Goal: Information Seeking & Learning: Learn about a topic

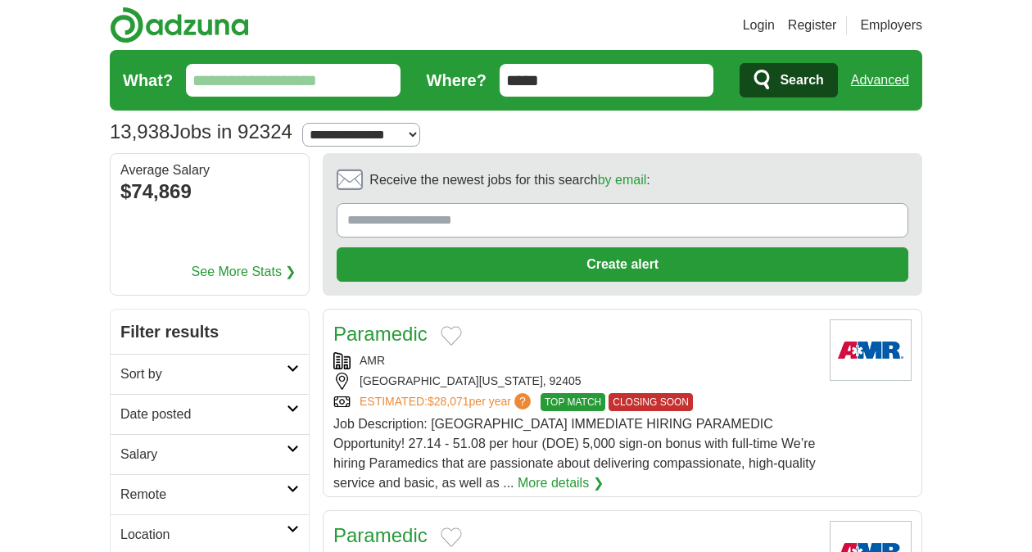
click at [506, 142] on div "**********" at bounding box center [516, 131] width 812 height 29
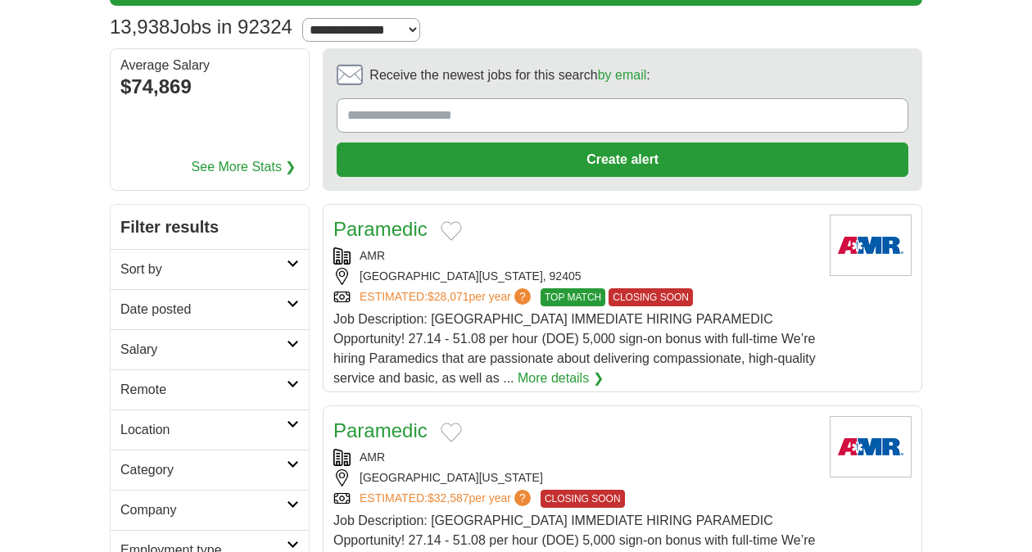
scroll to position [134, 0]
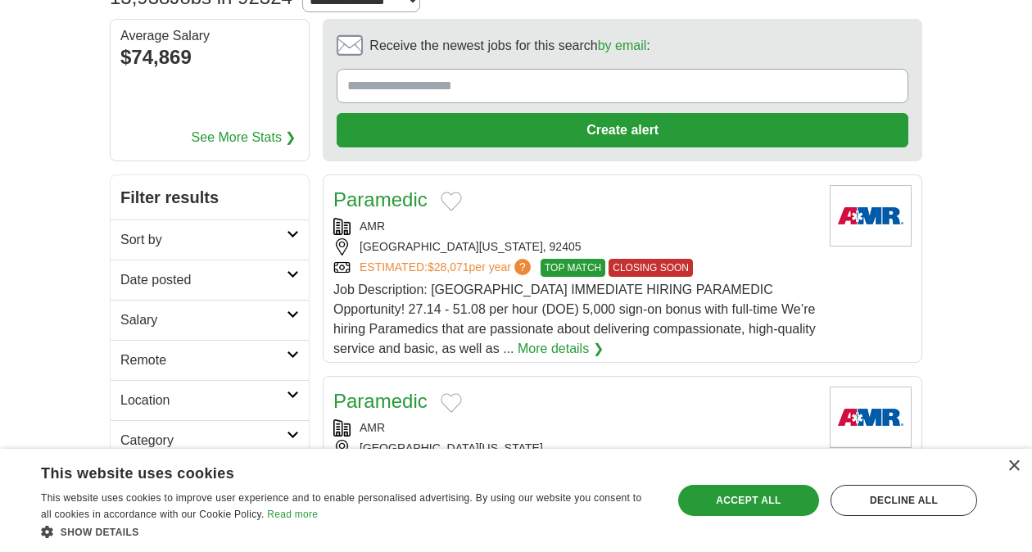
click at [300, 229] on link "Sort by" at bounding box center [210, 239] width 198 height 40
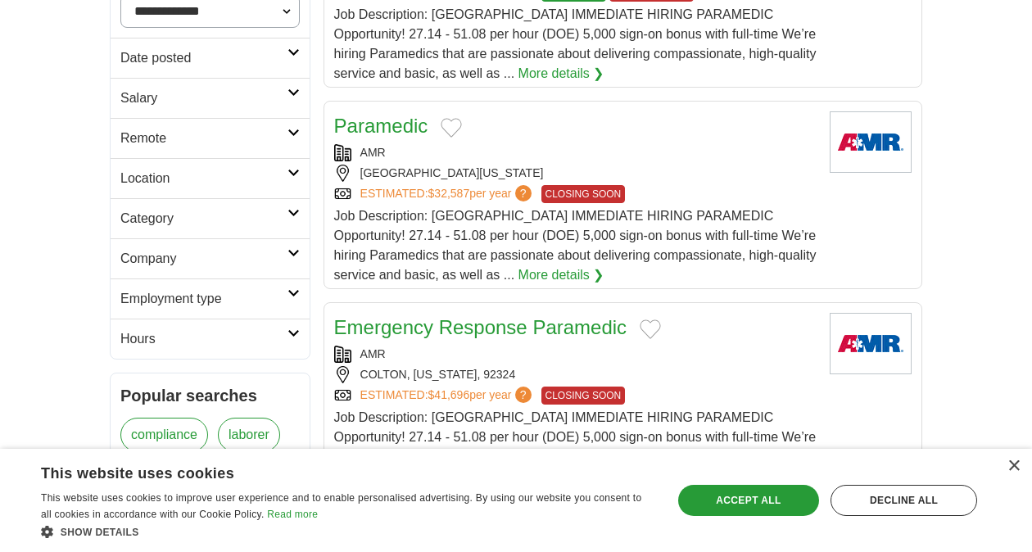
scroll to position [411, 0]
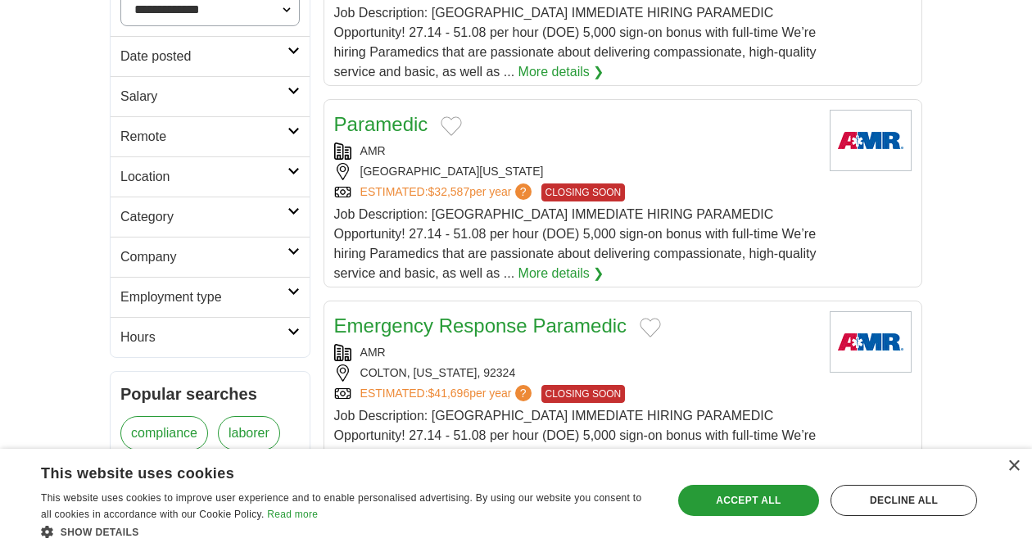
click at [274, 306] on link "Employment type" at bounding box center [210, 297] width 199 height 40
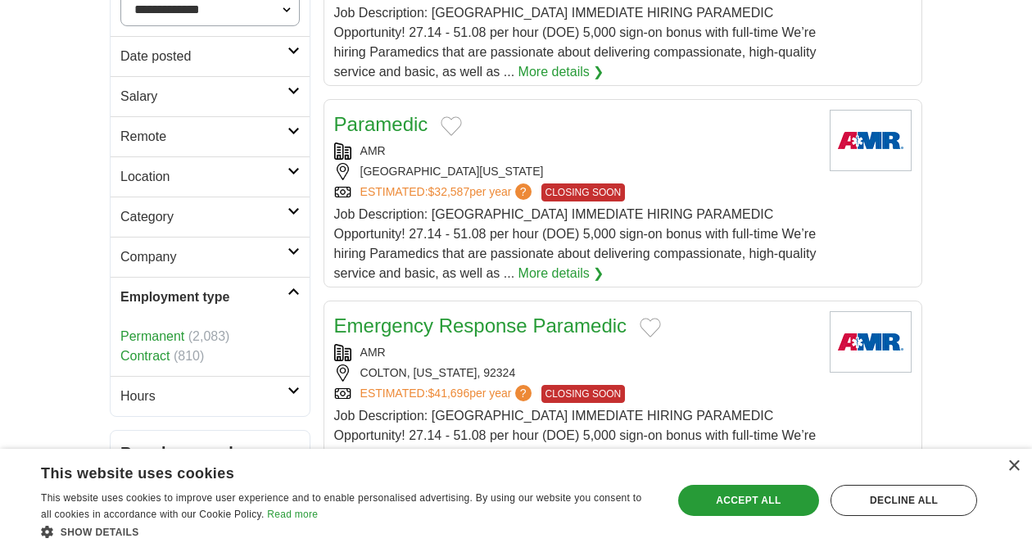
click at [278, 215] on h2 "Category" at bounding box center [203, 217] width 167 height 20
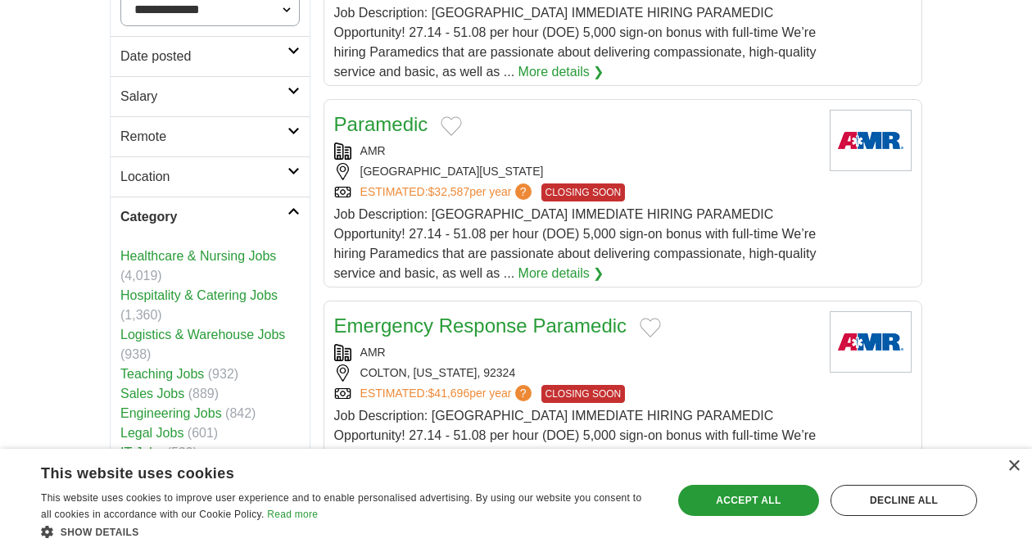
click at [278, 215] on h2 "Category" at bounding box center [203, 217] width 167 height 20
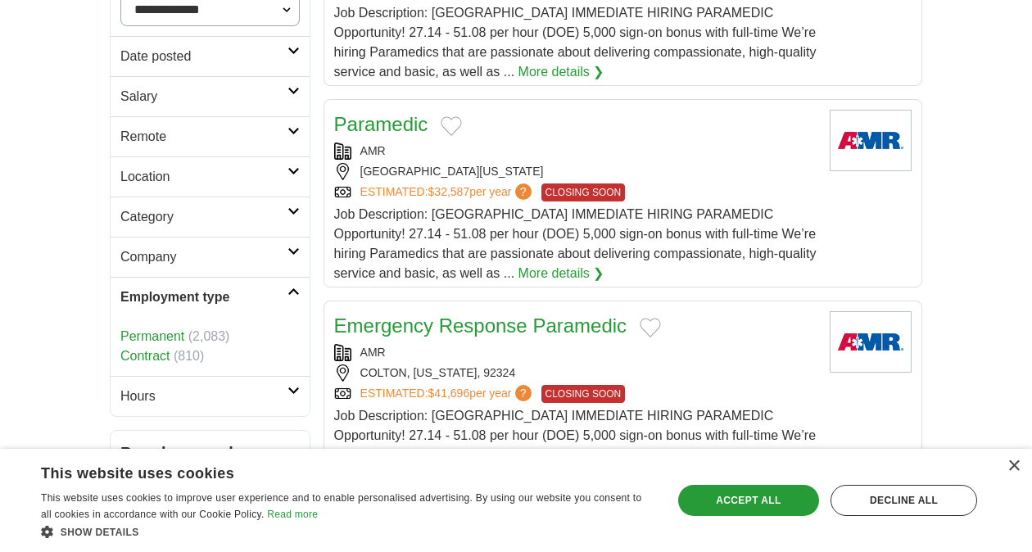
click at [287, 292] on h2 "Employment type" at bounding box center [203, 297] width 167 height 20
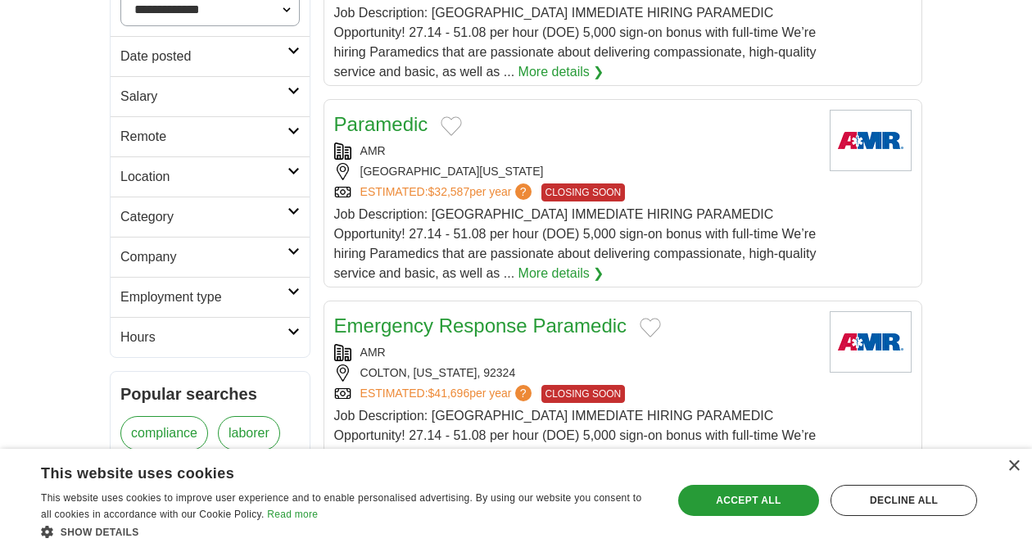
click at [296, 329] on icon at bounding box center [293, 332] width 12 height 8
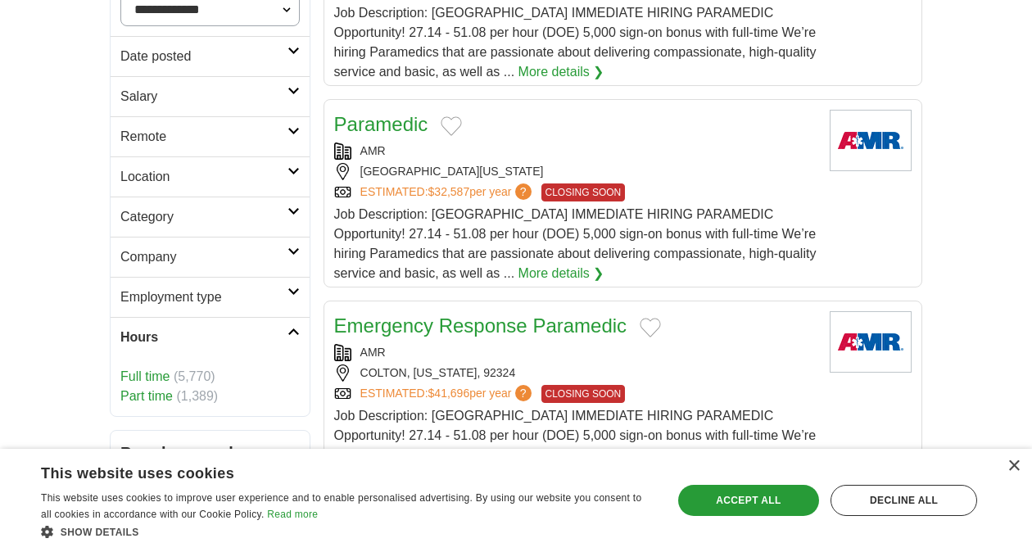
click at [157, 390] on link "Part time" at bounding box center [146, 396] width 52 height 14
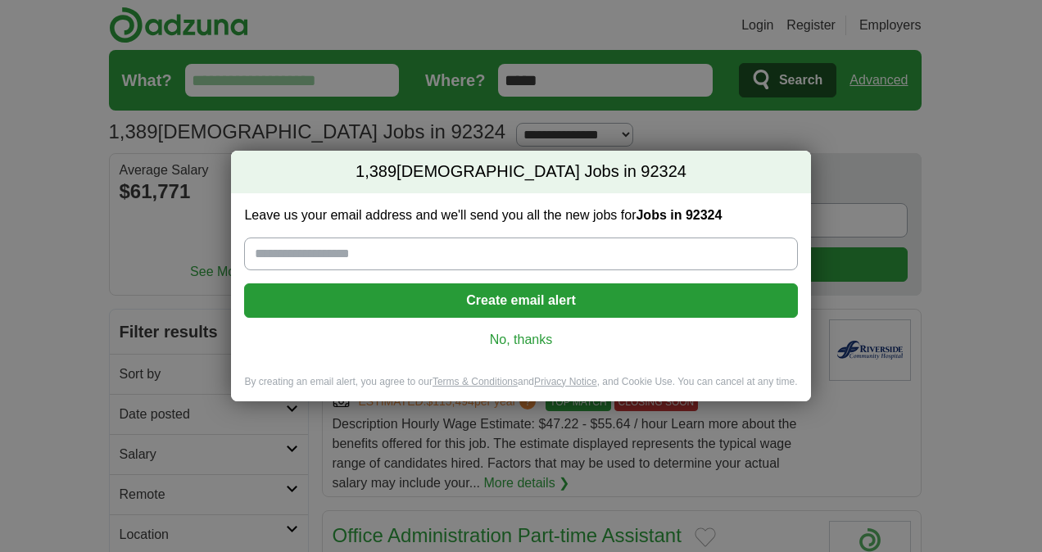
click at [526, 344] on link "No, thanks" at bounding box center [520, 340] width 527 height 18
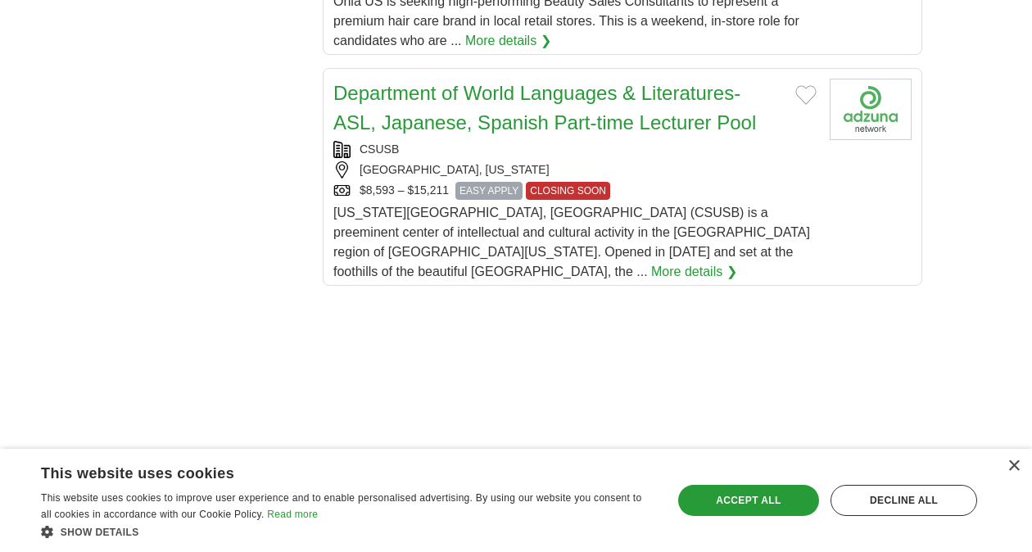
scroll to position [2223, 0]
